Goal: Check status

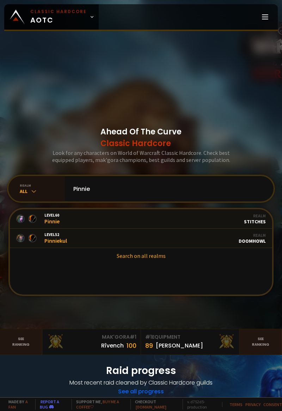
type input "Pinnie"
click at [172, 248] on link "Level 52 Pinniekul Guild Stalwart Realm Doomhowl" at bounding box center [141, 238] width 263 height 19
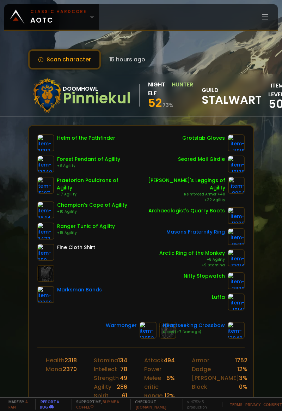
click at [78, 56] on button "Scan character" at bounding box center [64, 59] width 73 height 20
